Goal: Information Seeking & Learning: Learn about a topic

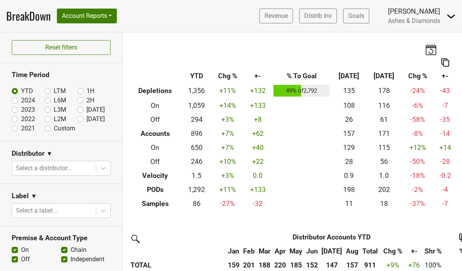
scroll to position [187, 0]
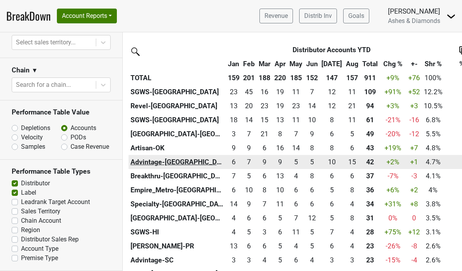
click at [163, 163] on th "Advintage-NC" at bounding box center [176, 162] width 97 height 14
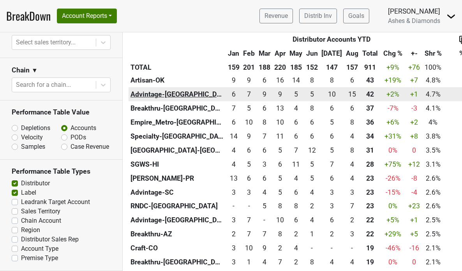
scroll to position [259, 0]
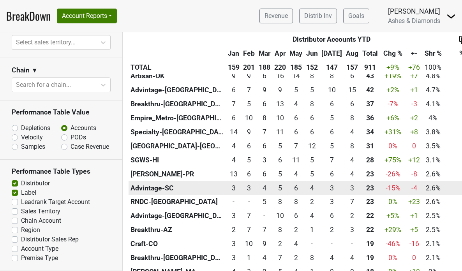
click at [147, 184] on th "Advintage-SC" at bounding box center [176, 188] width 97 height 14
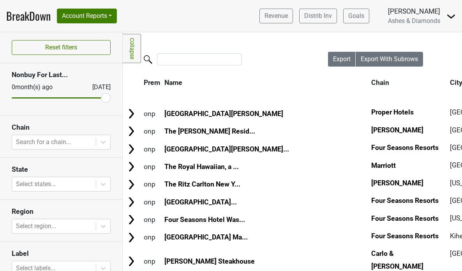
scroll to position [295, 0]
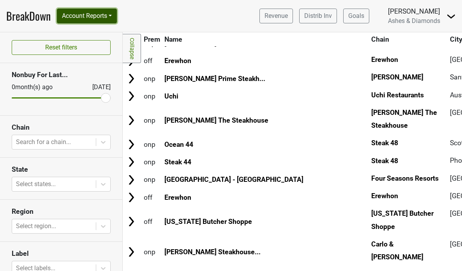
click at [103, 18] on button "Account Reports" at bounding box center [87, 16] width 60 height 15
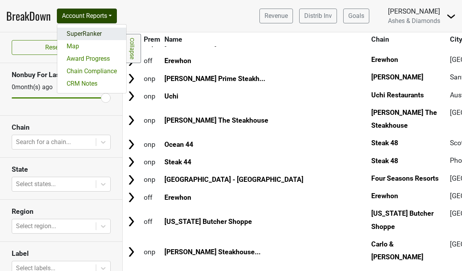
click at [91, 35] on link "SuperRanker" at bounding box center [91, 34] width 69 height 12
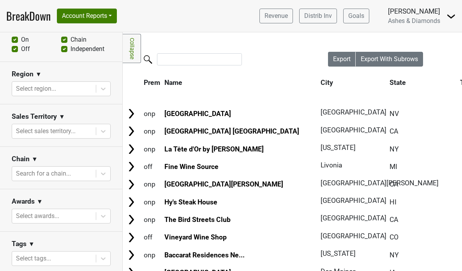
scroll to position [295, 0]
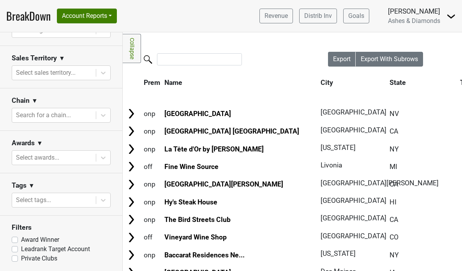
click at [21, 248] on label "Leadrank Target Account" at bounding box center [55, 248] width 69 height 9
click at [12, 248] on input "Leadrank Target Account" at bounding box center [15, 248] width 6 height 8
checkbox input "true"
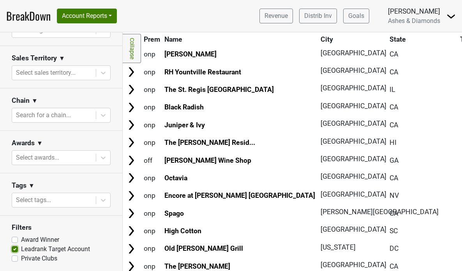
scroll to position [0, 0]
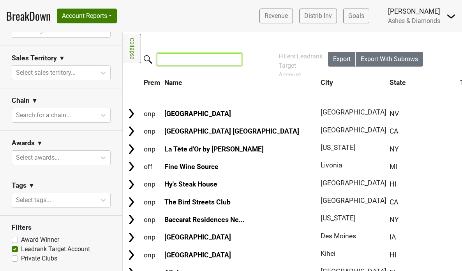
click at [190, 61] on input "search" at bounding box center [199, 59] width 85 height 12
